Goal: Navigation & Orientation: Find specific page/section

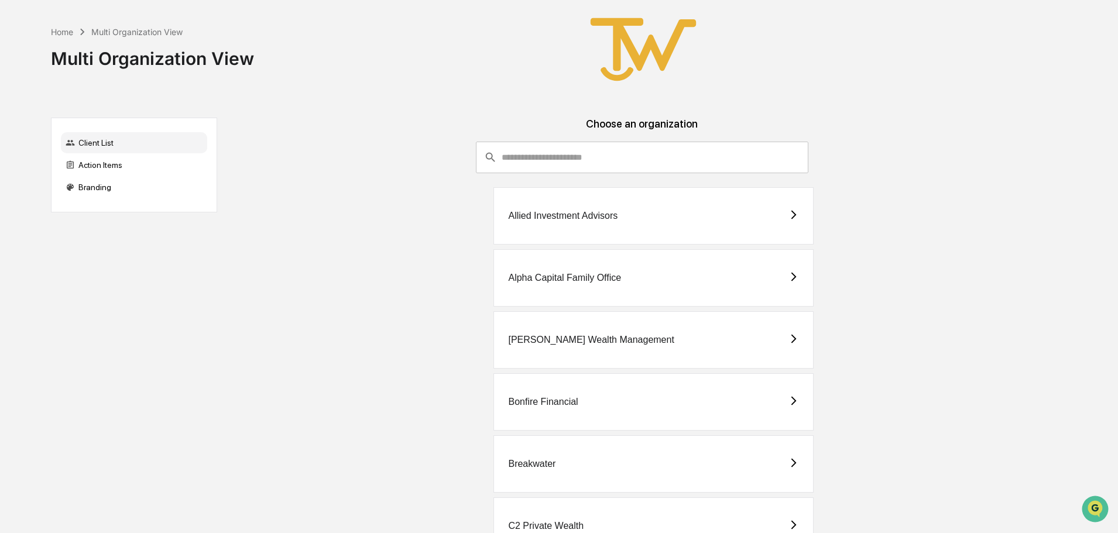
click at [545, 215] on div "Allied Investment Advisors" at bounding box center [562, 216] width 109 height 11
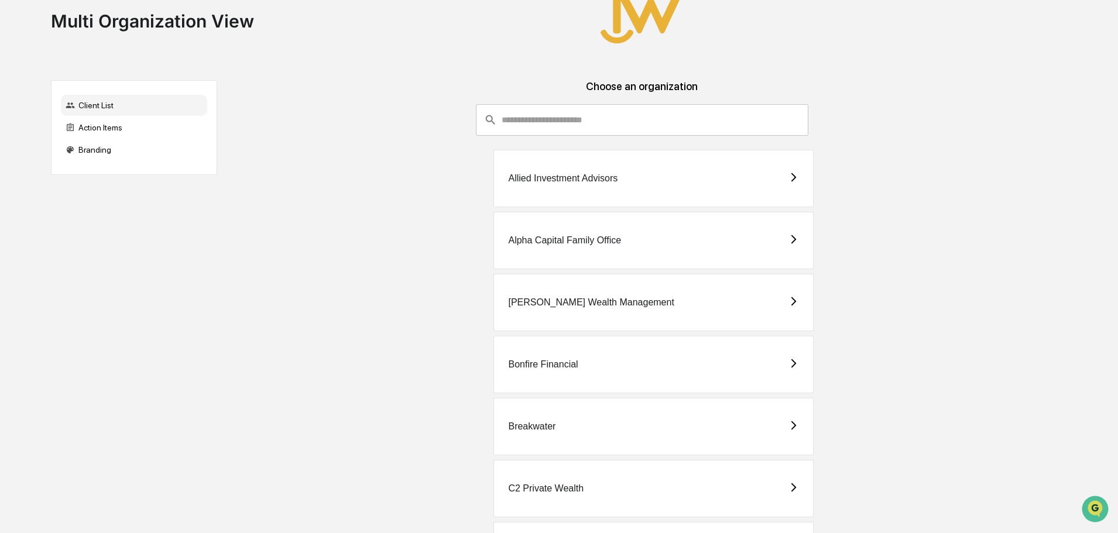
scroll to position [59, 0]
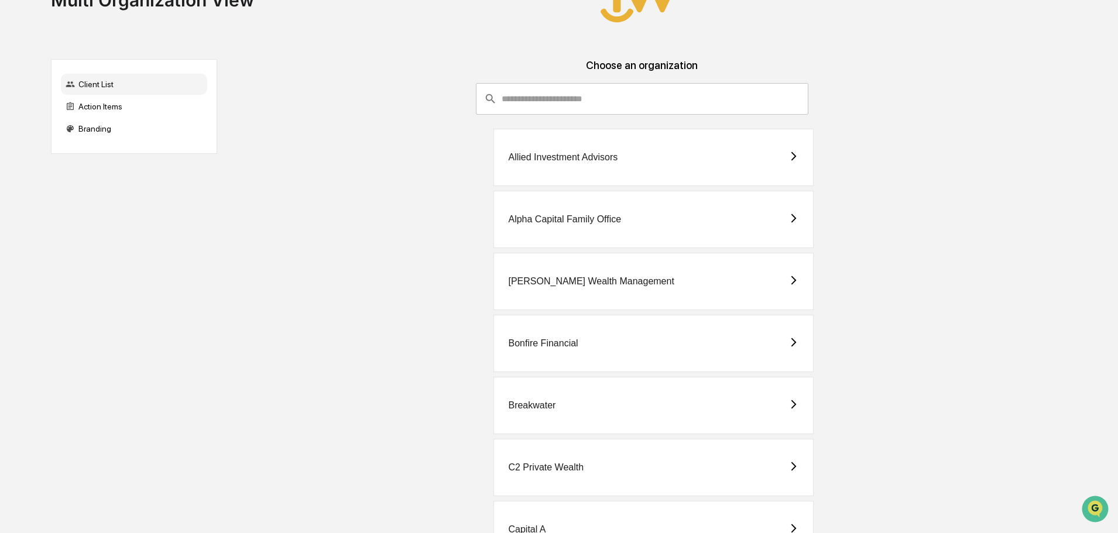
click at [588, 215] on div "Alpha Capital Family Office" at bounding box center [564, 219] width 113 height 11
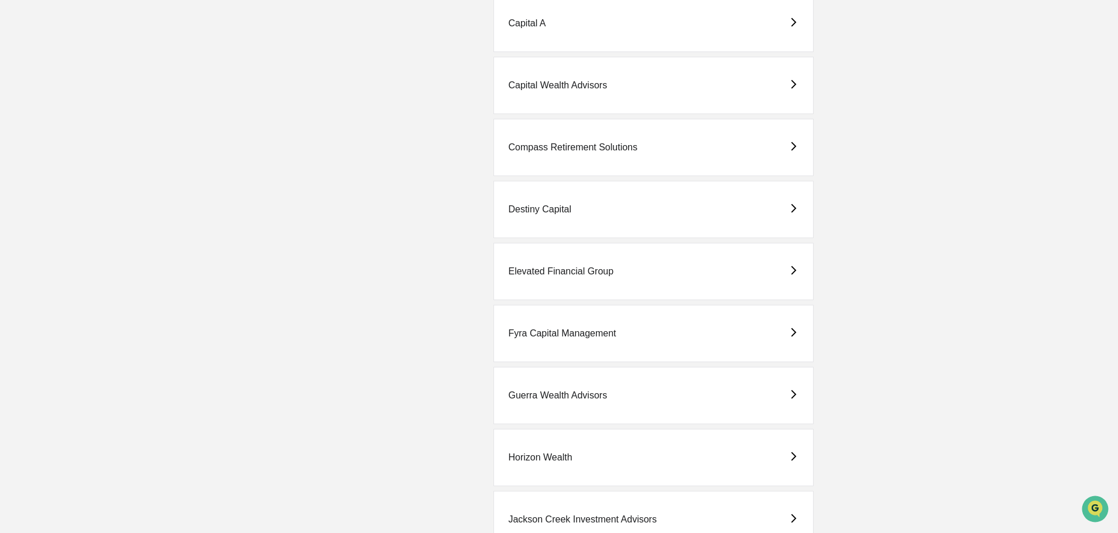
scroll to position [585, 0]
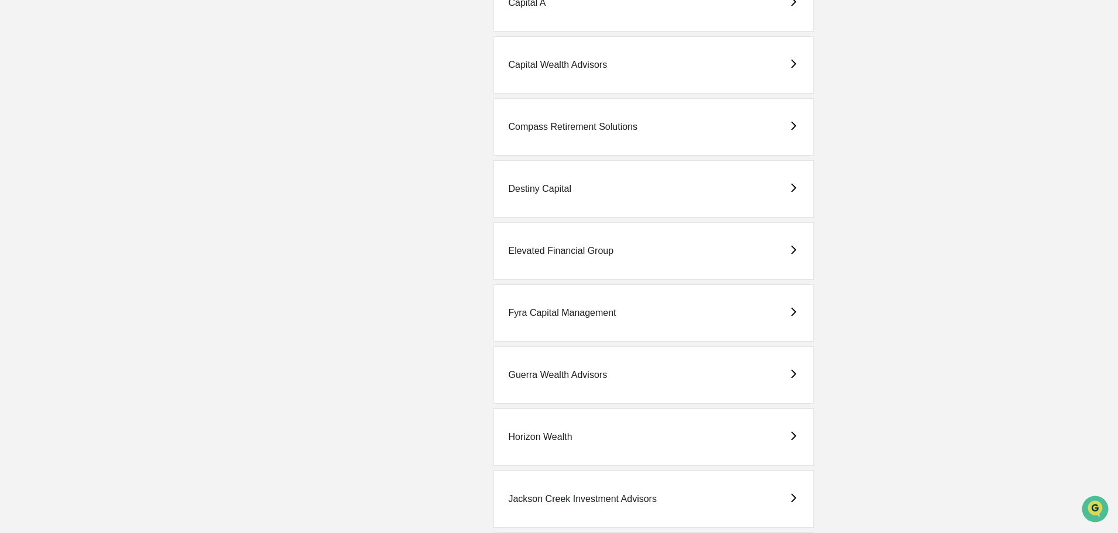
click at [583, 247] on div "Elevated Financial Group" at bounding box center [560, 251] width 105 height 11
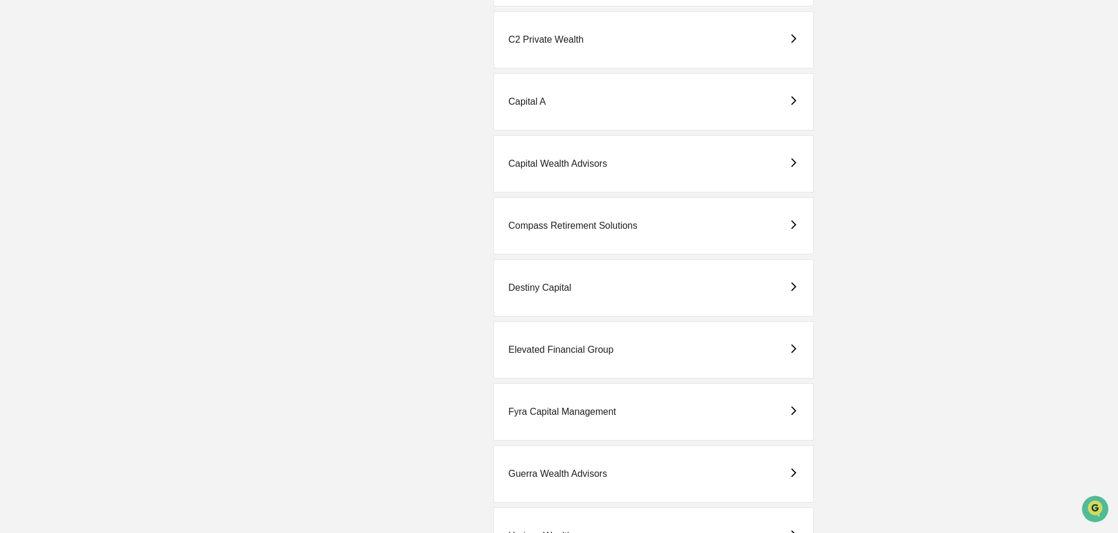
scroll to position [527, 0]
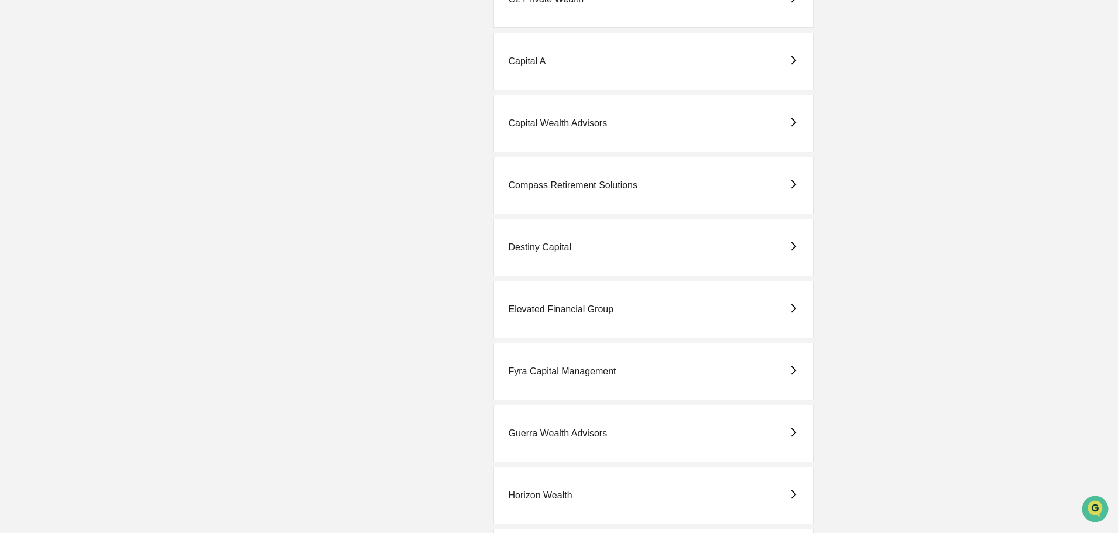
click at [538, 371] on div "Fyra Capital Management" at bounding box center [562, 371] width 108 height 11
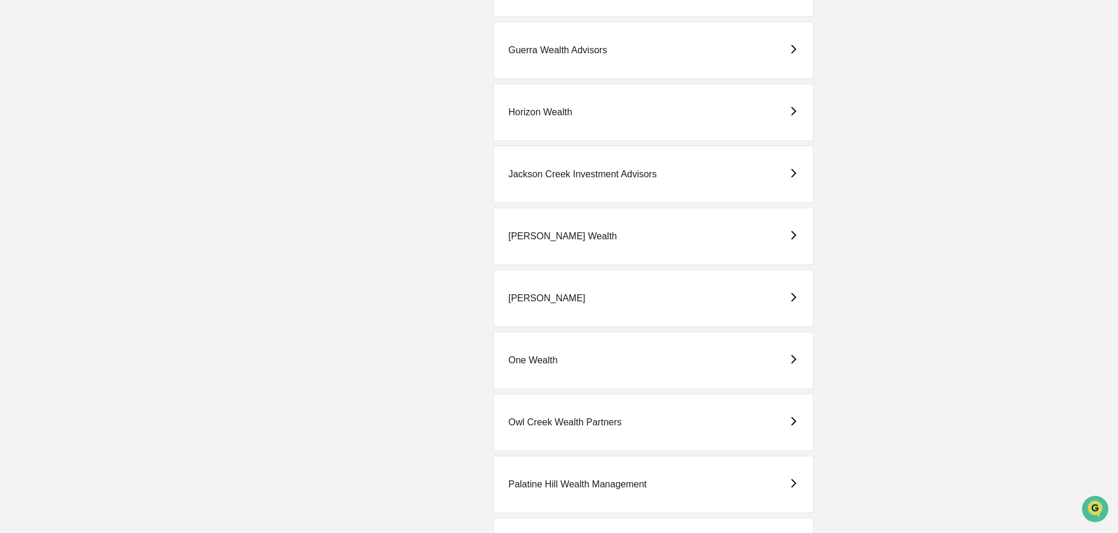
scroll to position [936, 0]
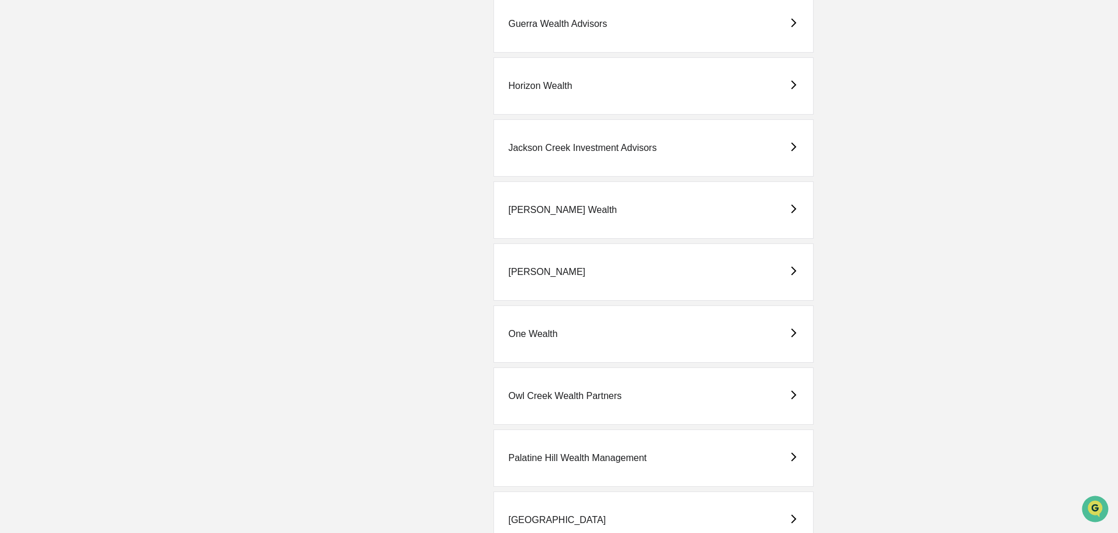
click at [535, 209] on div "[PERSON_NAME] Wealth" at bounding box center [562, 210] width 109 height 11
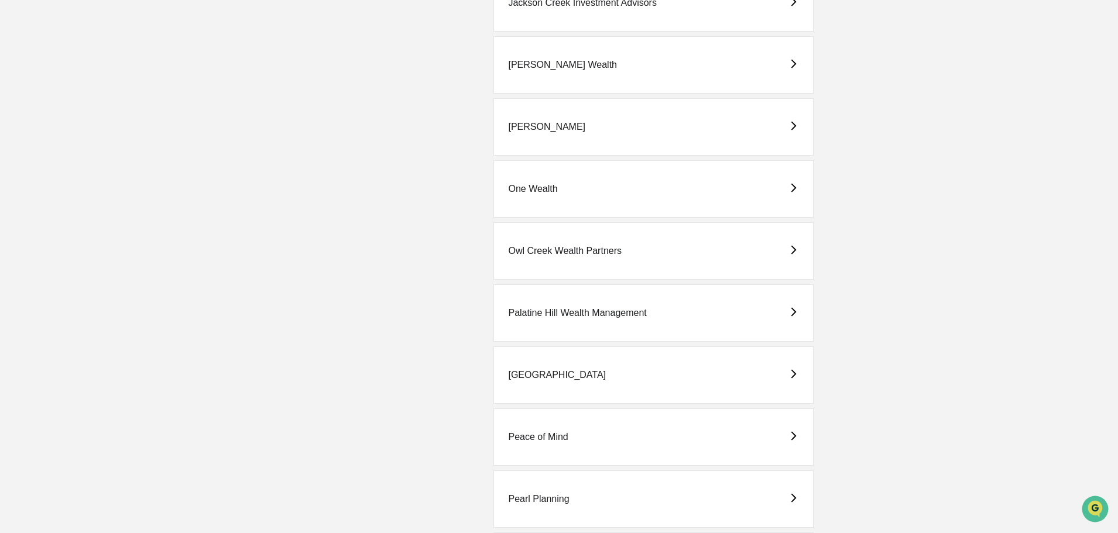
scroll to position [1112, 0]
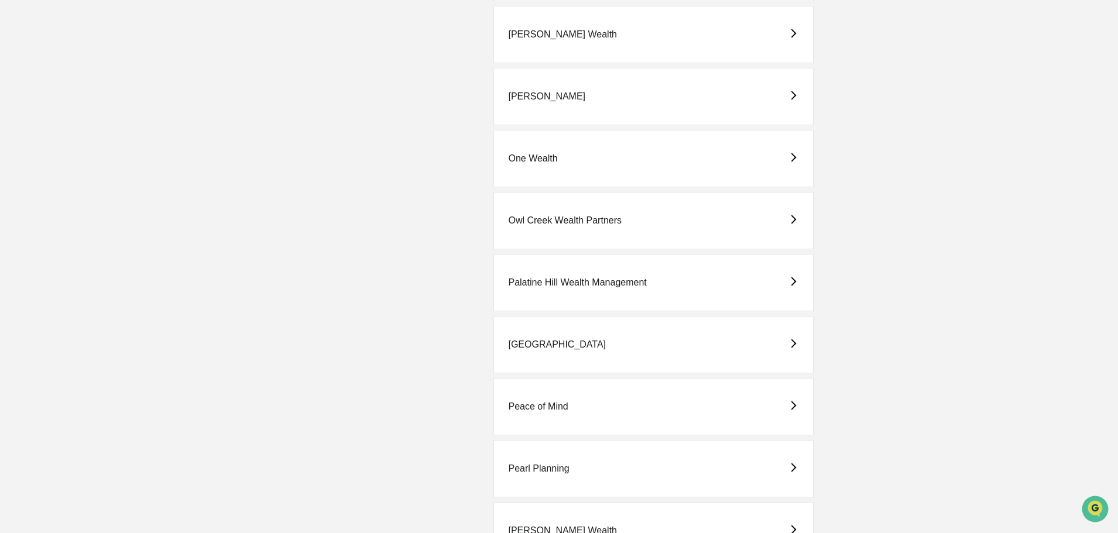
click at [525, 345] on div "[GEOGRAPHIC_DATA]" at bounding box center [557, 344] width 98 height 11
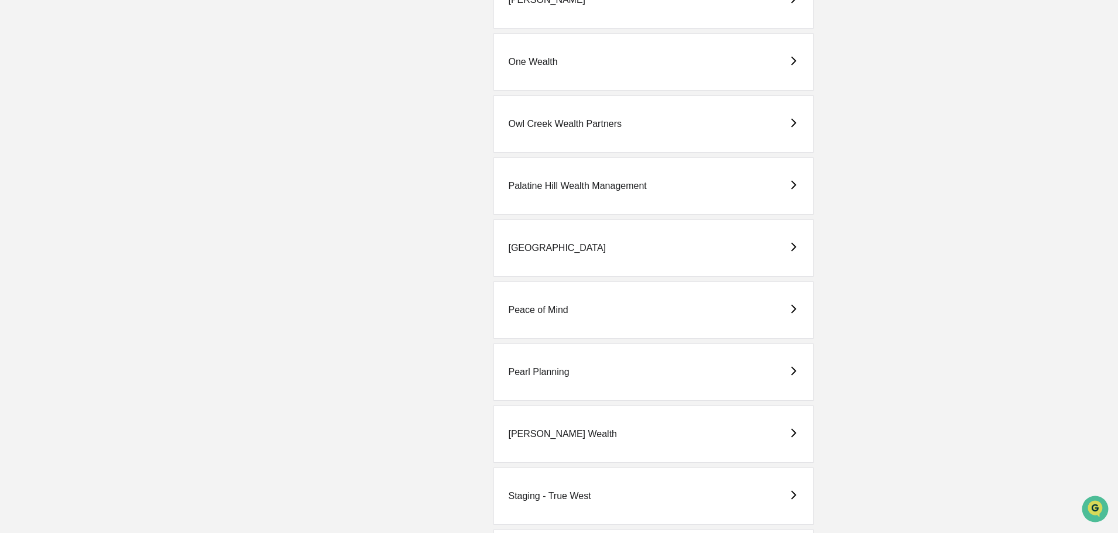
scroll to position [1229, 0]
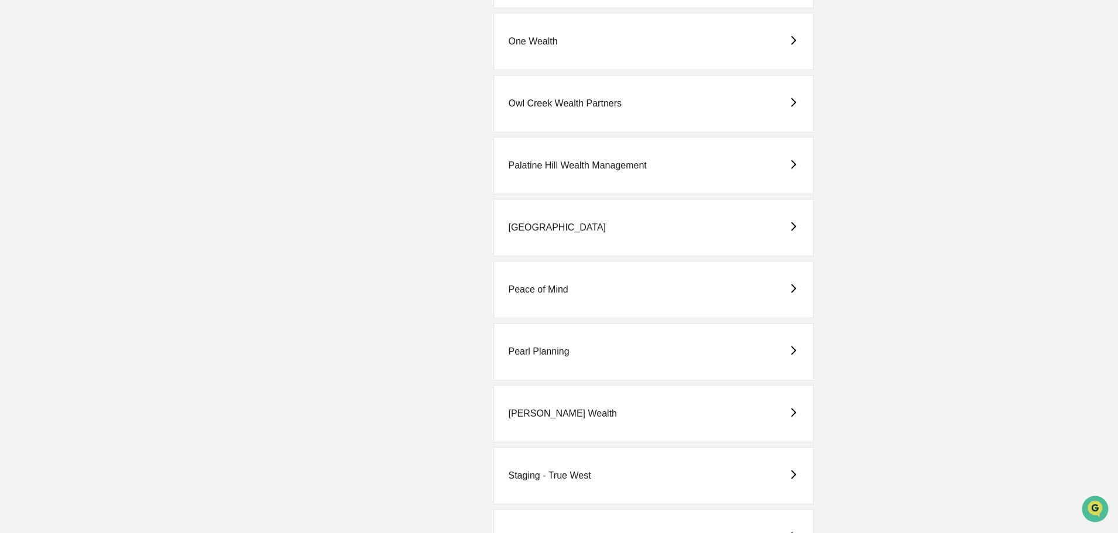
click at [547, 286] on div "Peace of Mind" at bounding box center [538, 289] width 60 height 11
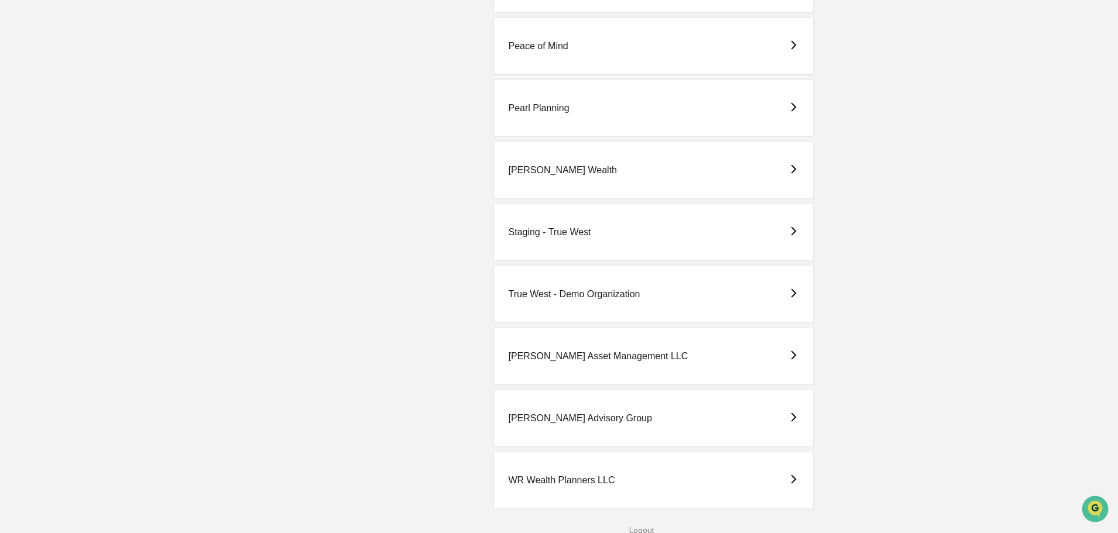
scroll to position [1474, 0]
click at [543, 415] on div "[PERSON_NAME] Advisory Group" at bounding box center [579, 416] width 143 height 11
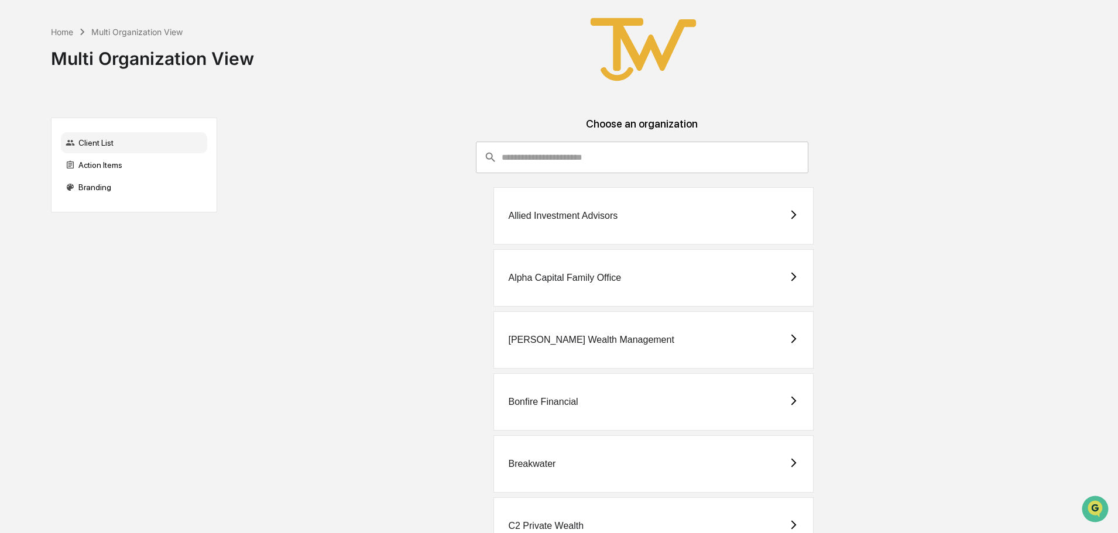
click at [551, 214] on div "Allied Investment Advisors" at bounding box center [562, 216] width 109 height 11
